Goal: Information Seeking & Learning: Learn about a topic

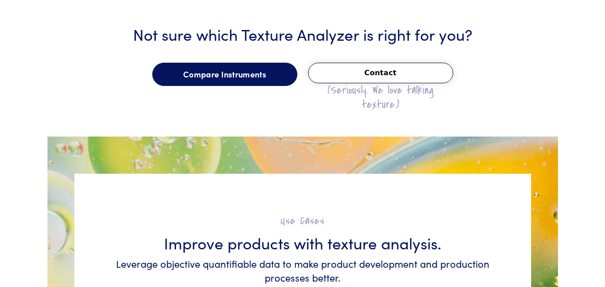
scroll to position [1075, 0]
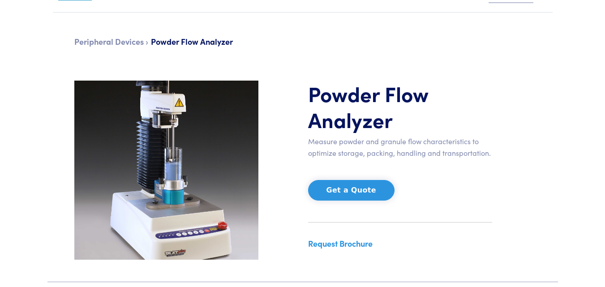
scroll to position [45, 0]
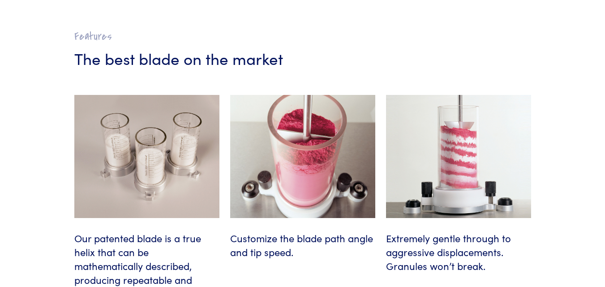
scroll to position [1030, 0]
